Goal: Information Seeking & Learning: Learn about a topic

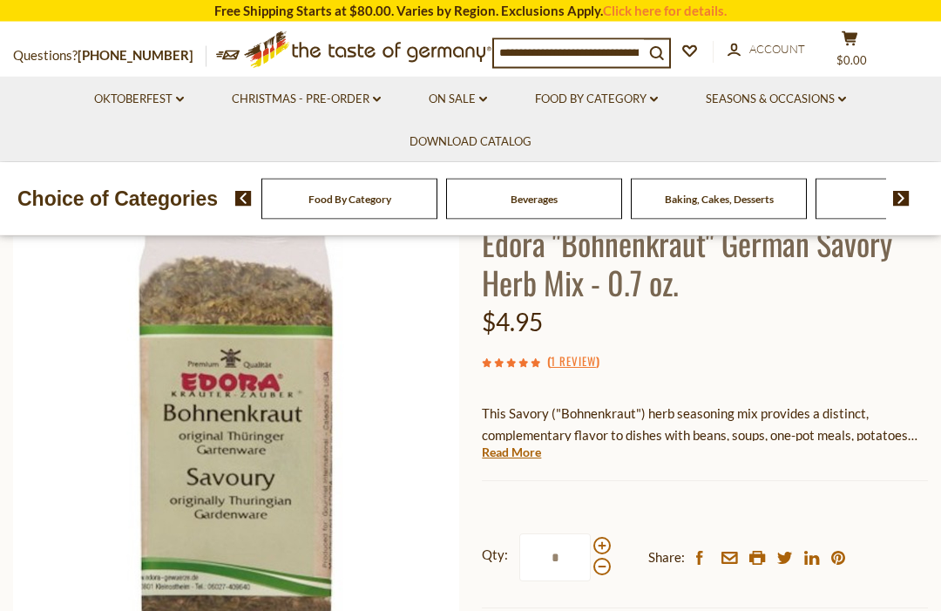
scroll to position [140, 0]
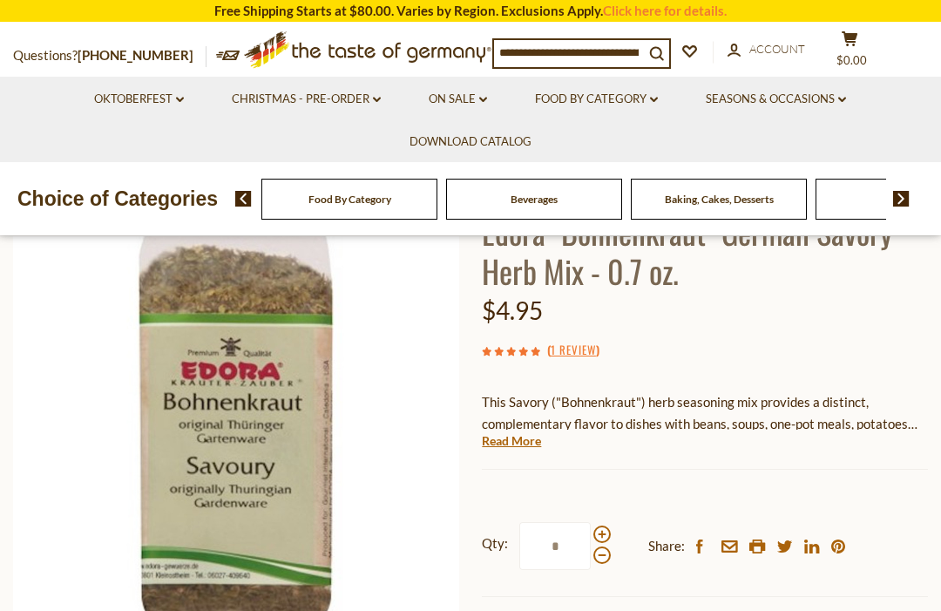
click at [516, 438] on link "Read More" at bounding box center [511, 440] width 59 height 17
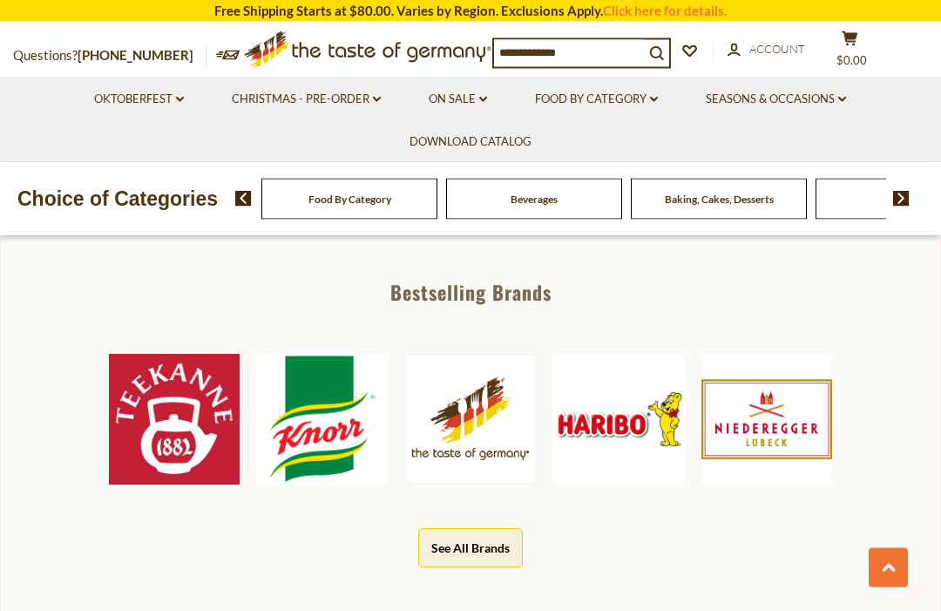
scroll to position [806, 0]
click at [179, 414] on img at bounding box center [174, 419] width 131 height 131
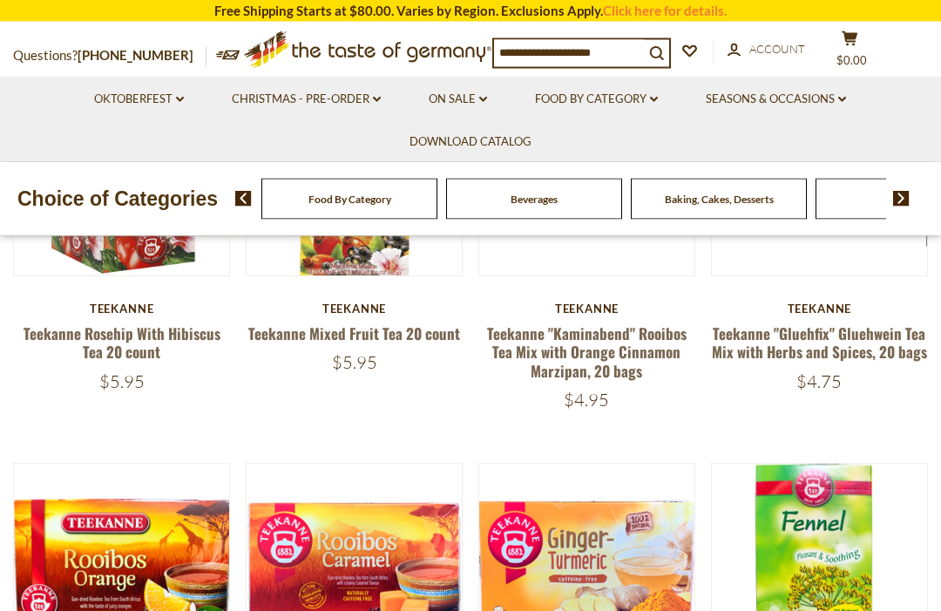
scroll to position [288, 0]
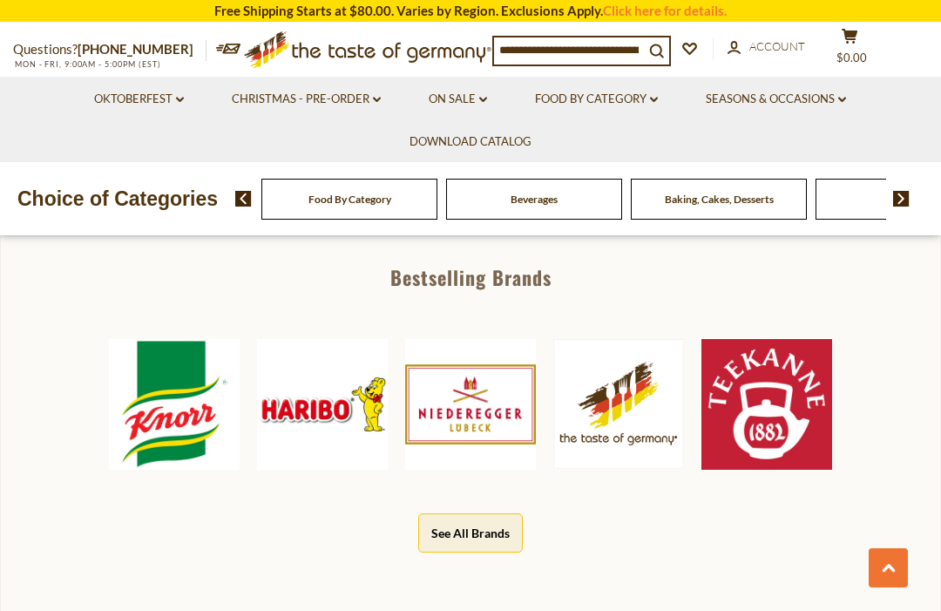
scroll to position [718, 0]
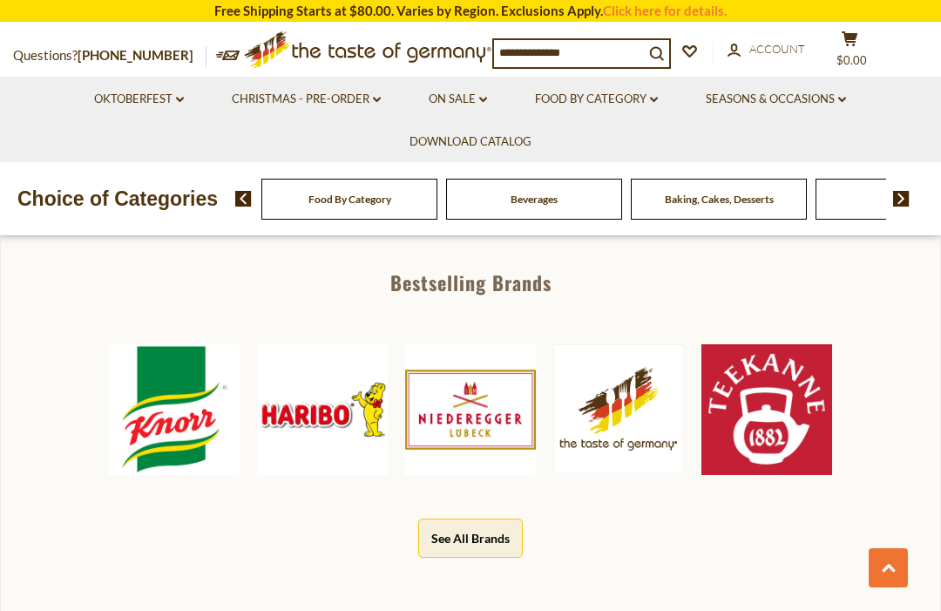
click at [179, 388] on img at bounding box center [174, 409] width 131 height 131
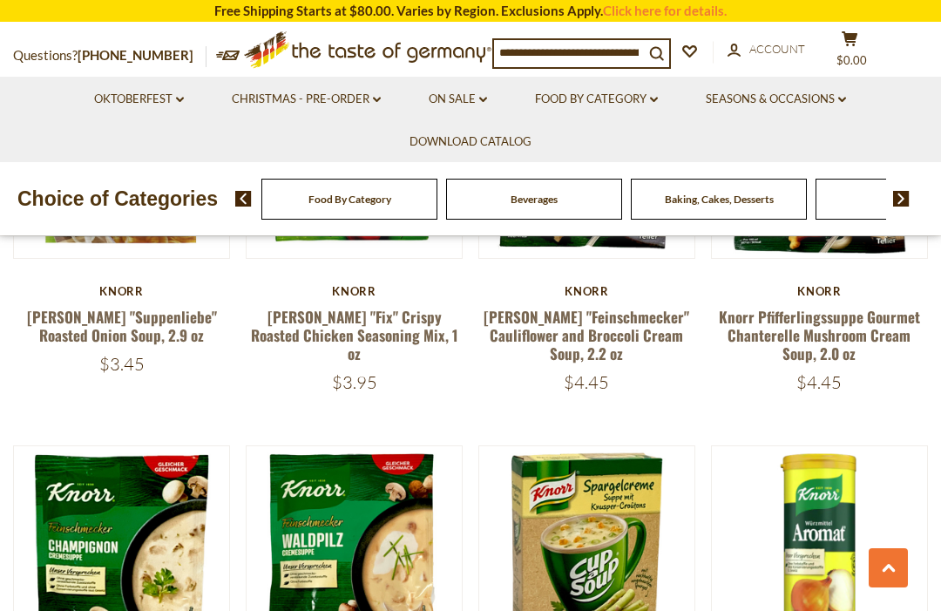
scroll to position [1947, 0]
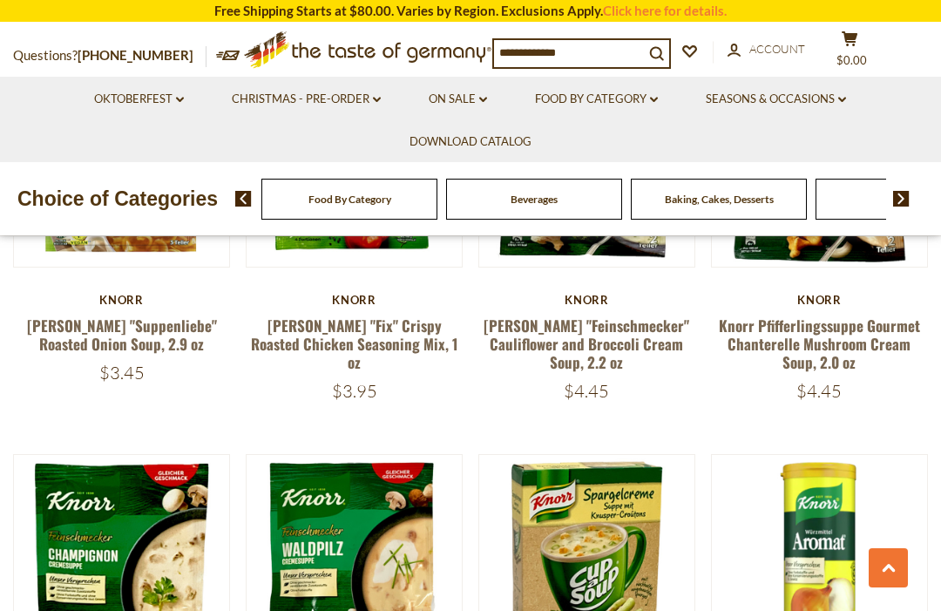
click at [680, 314] on link "Knorr "Feinschmecker" Cauliflower and Broccoli Cream Soup, 2.2 oz" at bounding box center [586, 343] width 206 height 59
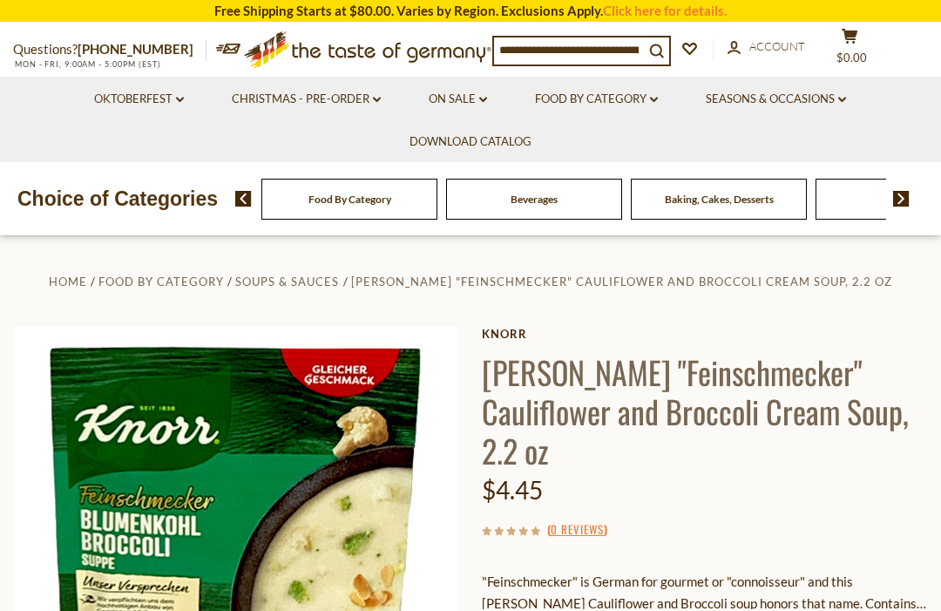
click at [624, 51] on input at bounding box center [569, 49] width 150 height 24
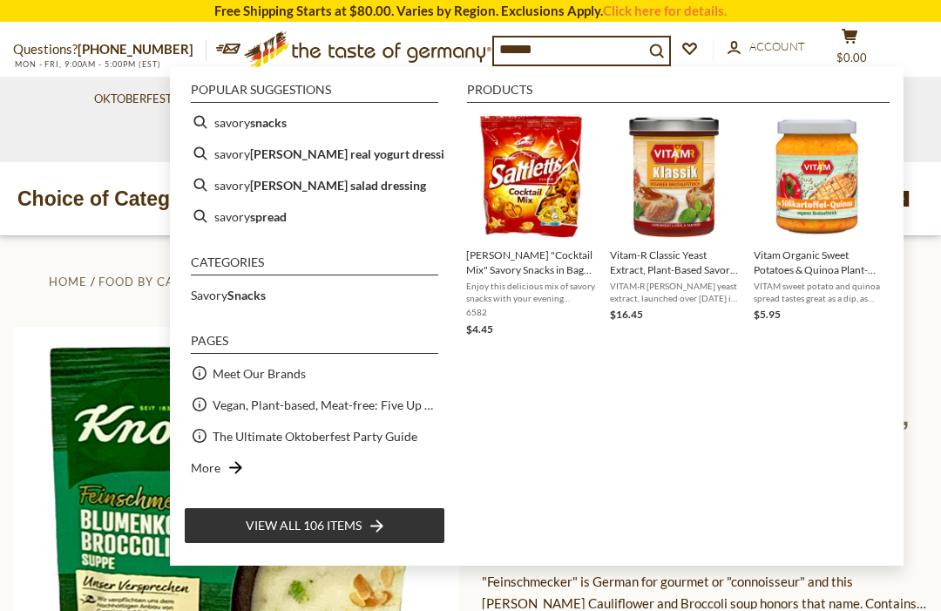
type input "******"
click at [669, 46] on button "search_icon" at bounding box center [656, 49] width 25 height 24
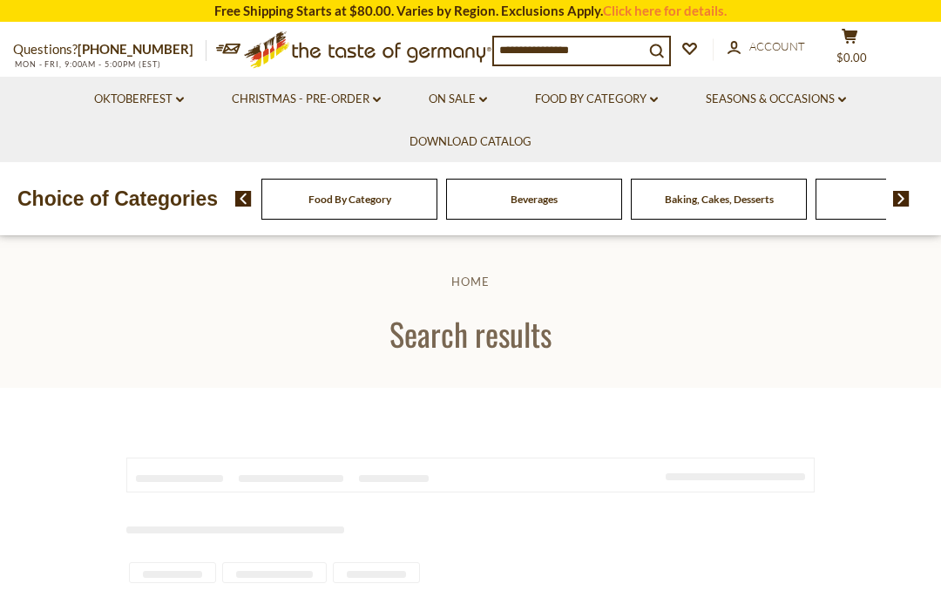
type input "******"
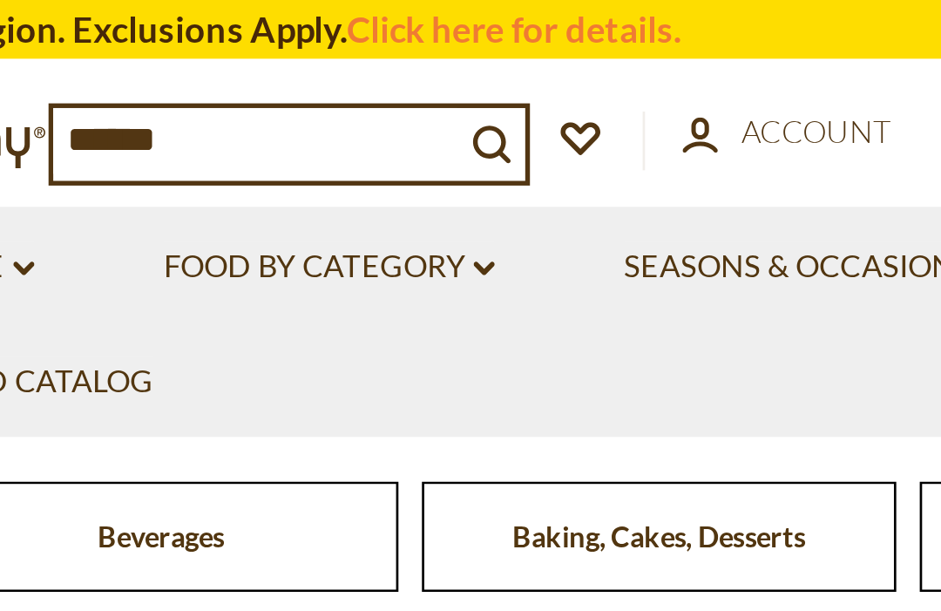
scroll to position [1956, 0]
